Goal: Find specific page/section: Find specific page/section

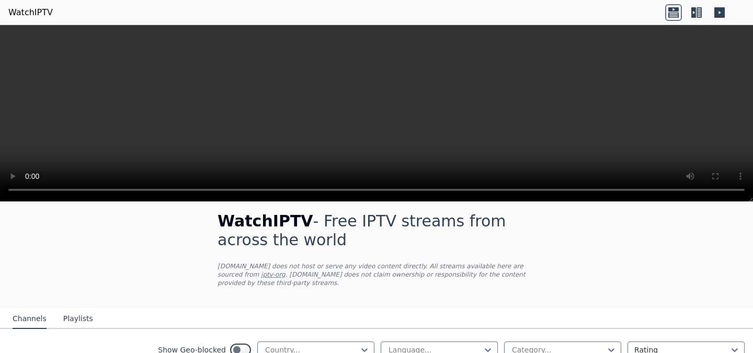
scroll to position [55, 0]
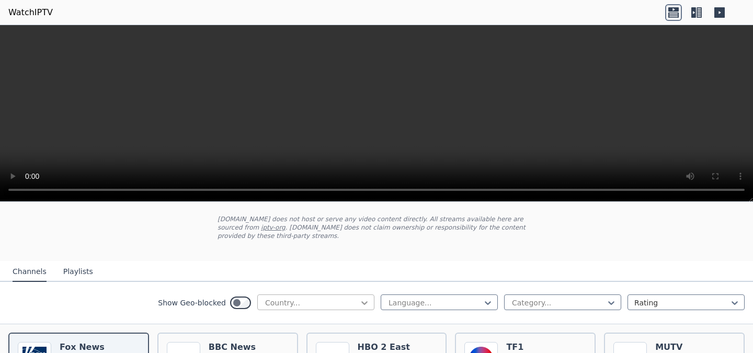
click at [365, 301] on icon at bounding box center [364, 303] width 10 height 10
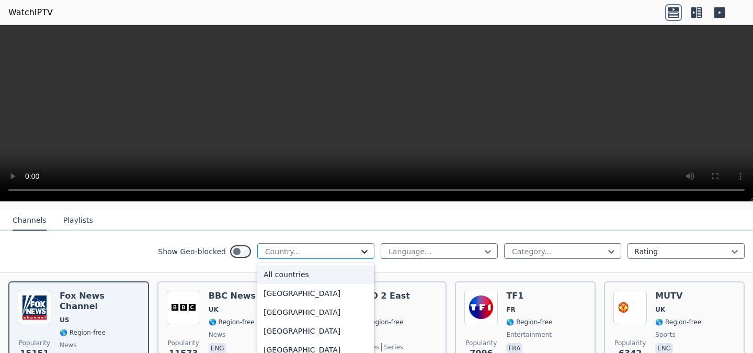
scroll to position [109, 0]
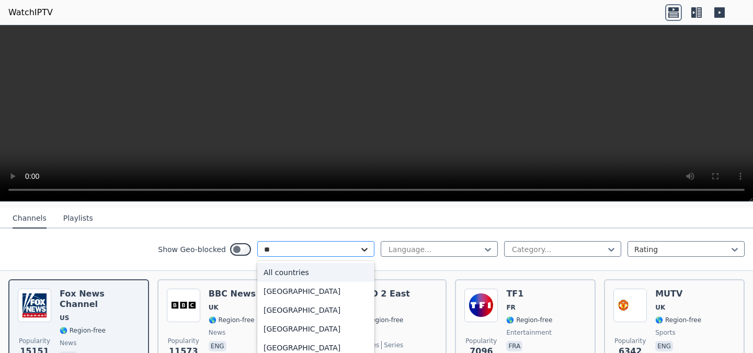
type input "***"
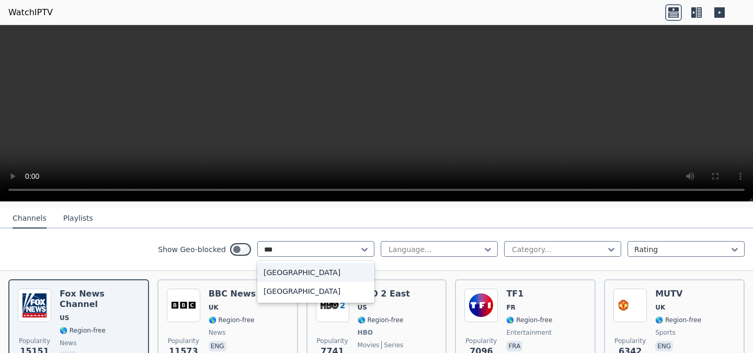
click at [302, 270] on div "[GEOGRAPHIC_DATA]" at bounding box center [315, 272] width 117 height 19
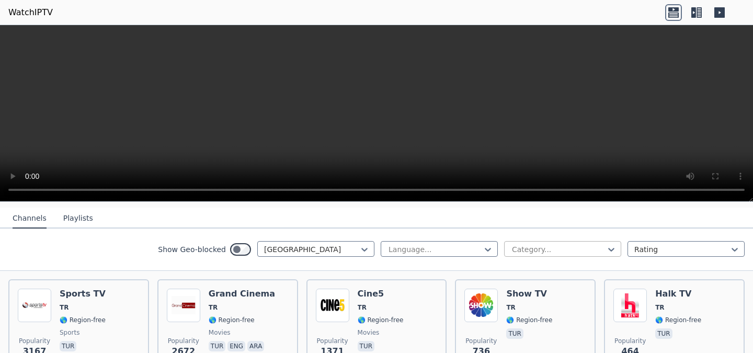
click at [593, 245] on div at bounding box center [558, 249] width 95 height 10
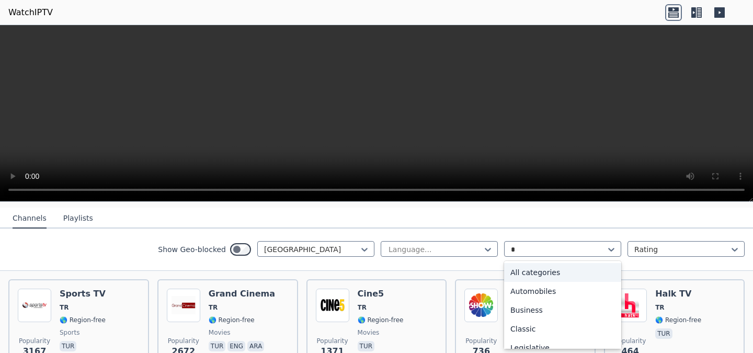
type input "**"
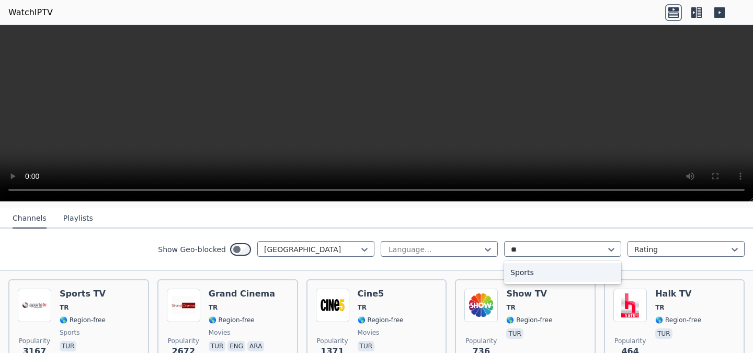
click at [521, 271] on div "Sports" at bounding box center [562, 272] width 117 height 19
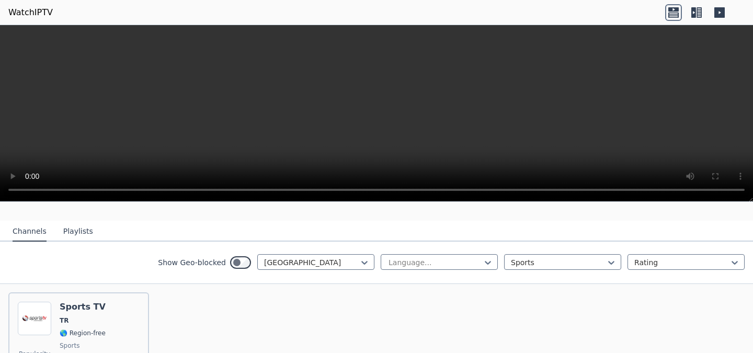
scroll to position [78, 0]
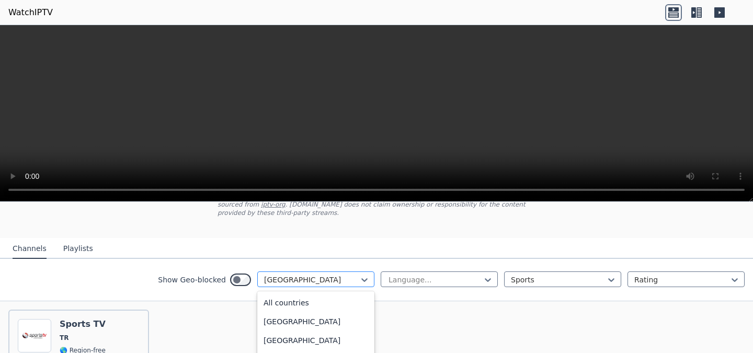
click at [315, 280] on div at bounding box center [311, 280] width 95 height 10
click at [310, 272] on div "[GEOGRAPHIC_DATA]" at bounding box center [315, 280] width 117 height 16
click at [314, 281] on div at bounding box center [311, 280] width 95 height 10
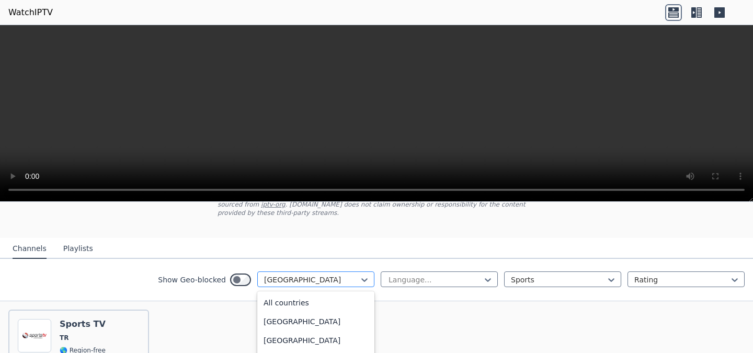
click at [314, 281] on div at bounding box center [311, 280] width 95 height 10
